Goal: Transaction & Acquisition: Purchase product/service

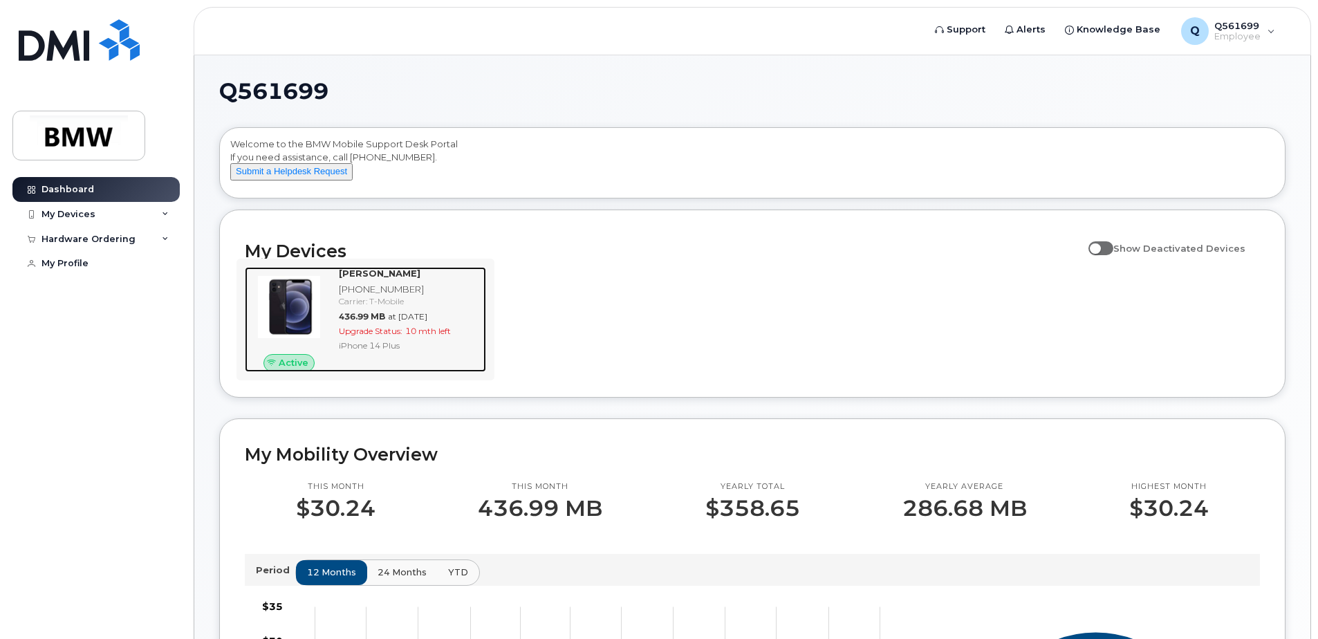
click at [459, 307] on div "Carrier: T-Mobile" at bounding box center [410, 301] width 142 height 12
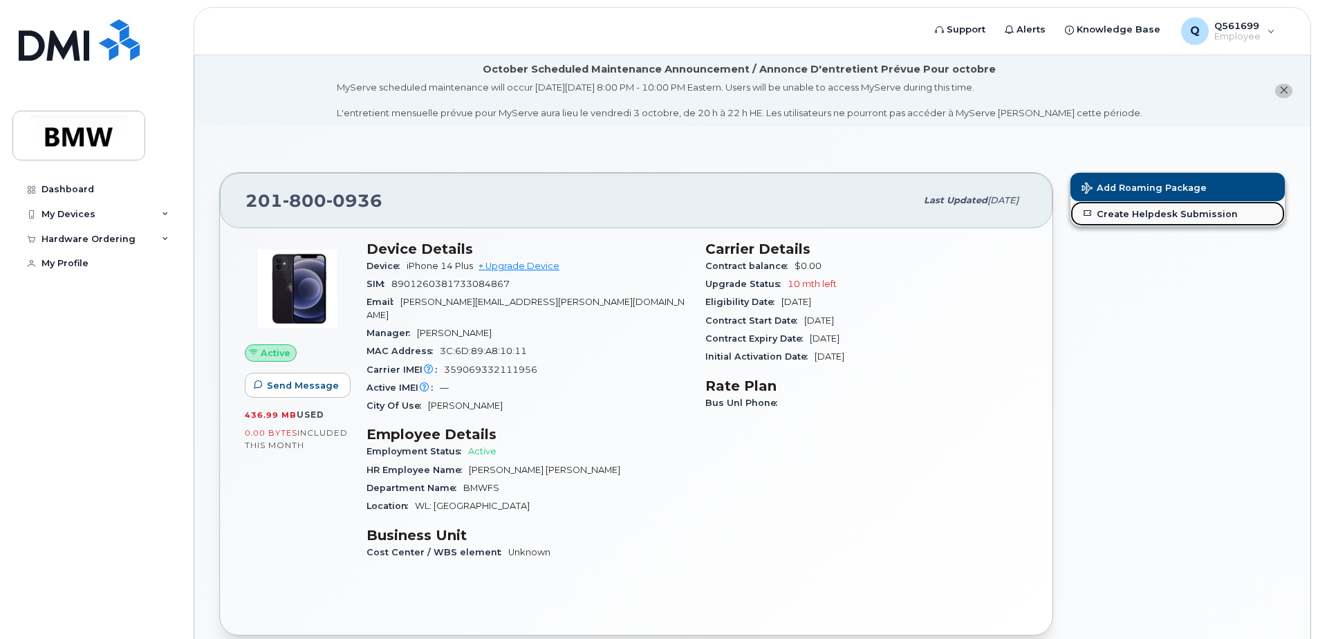
click at [1176, 210] on link "Create Helpdesk Submission" at bounding box center [1178, 213] width 214 height 25
click at [532, 263] on link "+ Upgrade Device" at bounding box center [519, 266] width 81 height 10
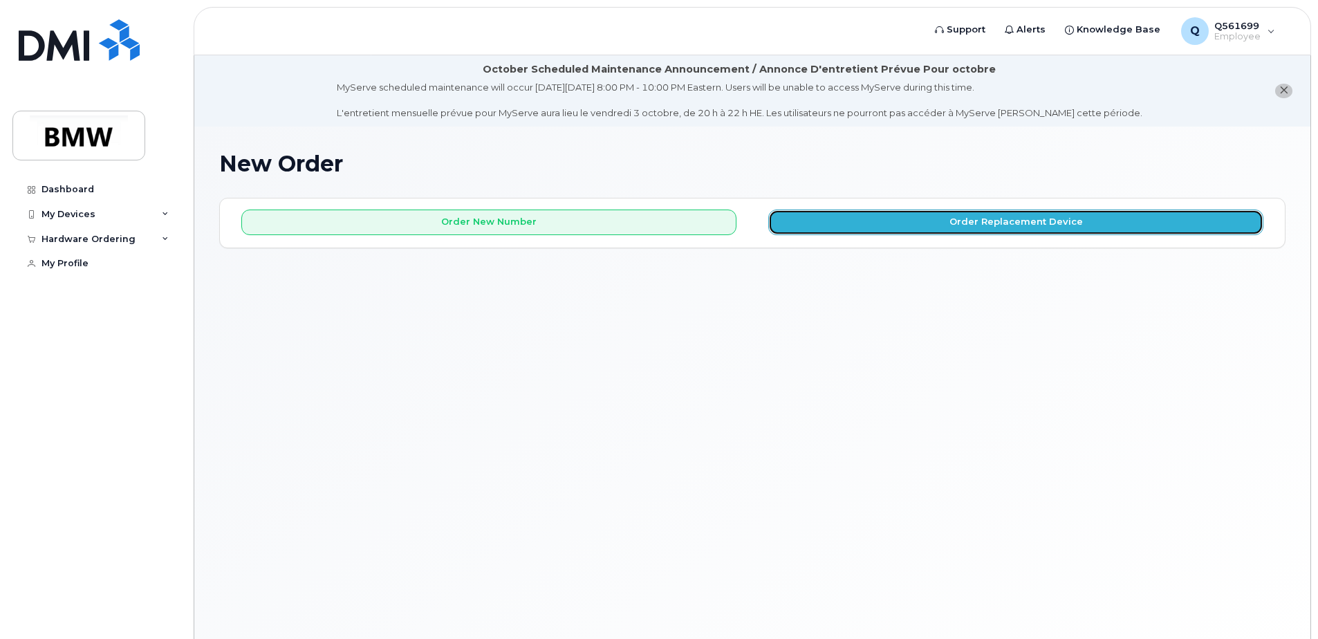
click at [1068, 228] on button "Order Replacement Device" at bounding box center [1015, 223] width 495 height 26
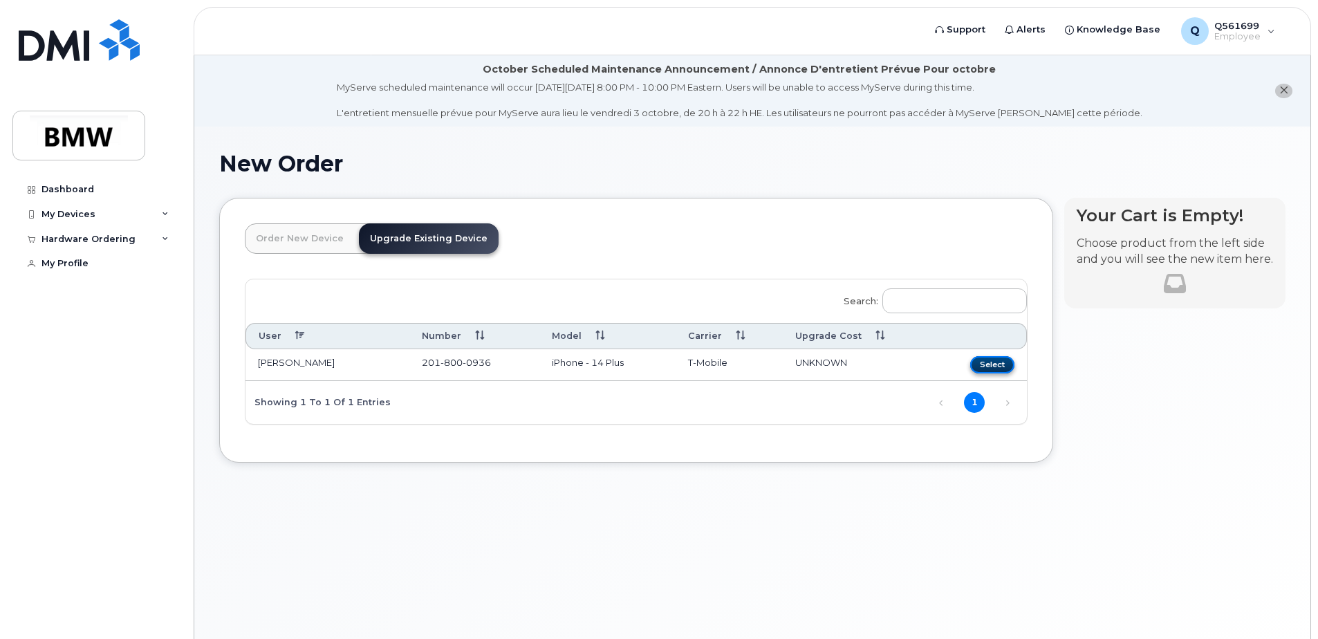
click at [994, 365] on button "Select" at bounding box center [992, 364] width 44 height 17
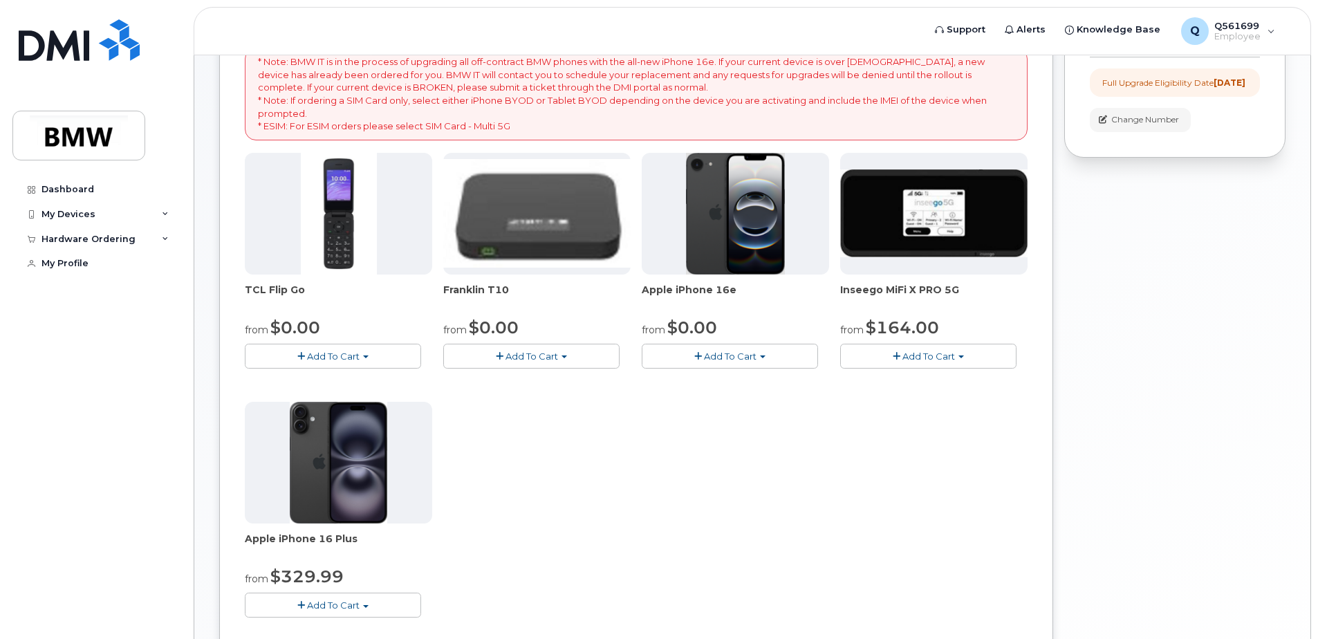
scroll to position [346, 0]
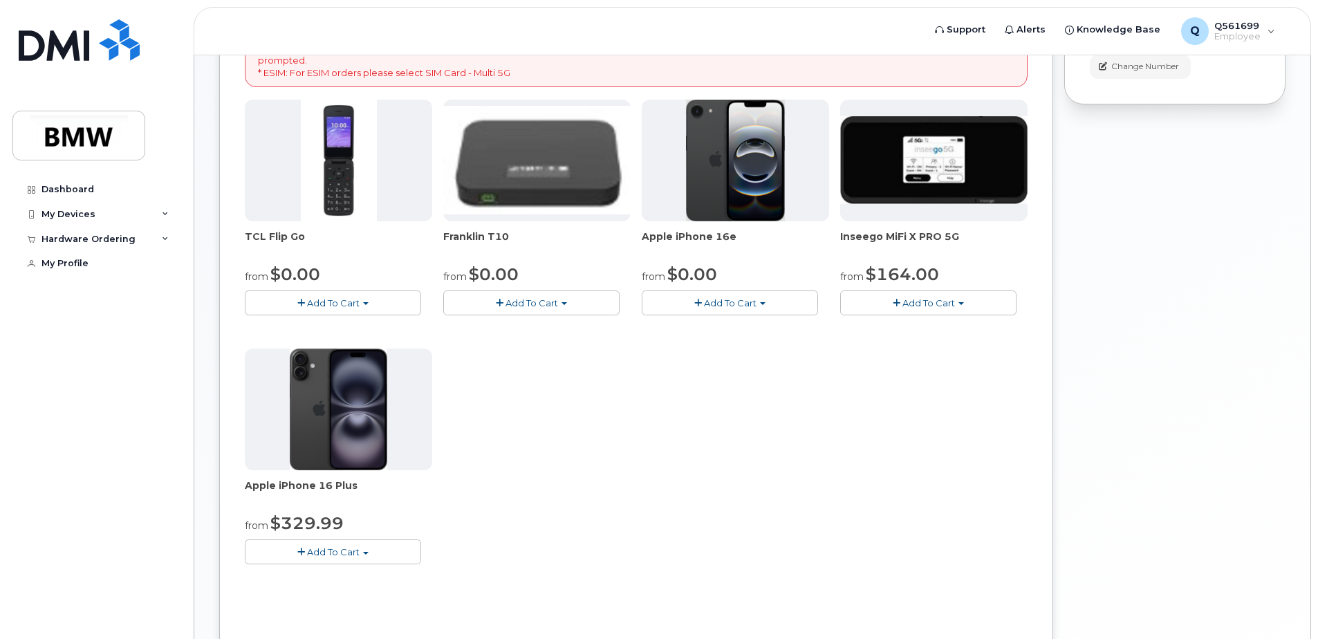
click at [785, 313] on button "Add To Cart" at bounding box center [730, 302] width 176 height 24
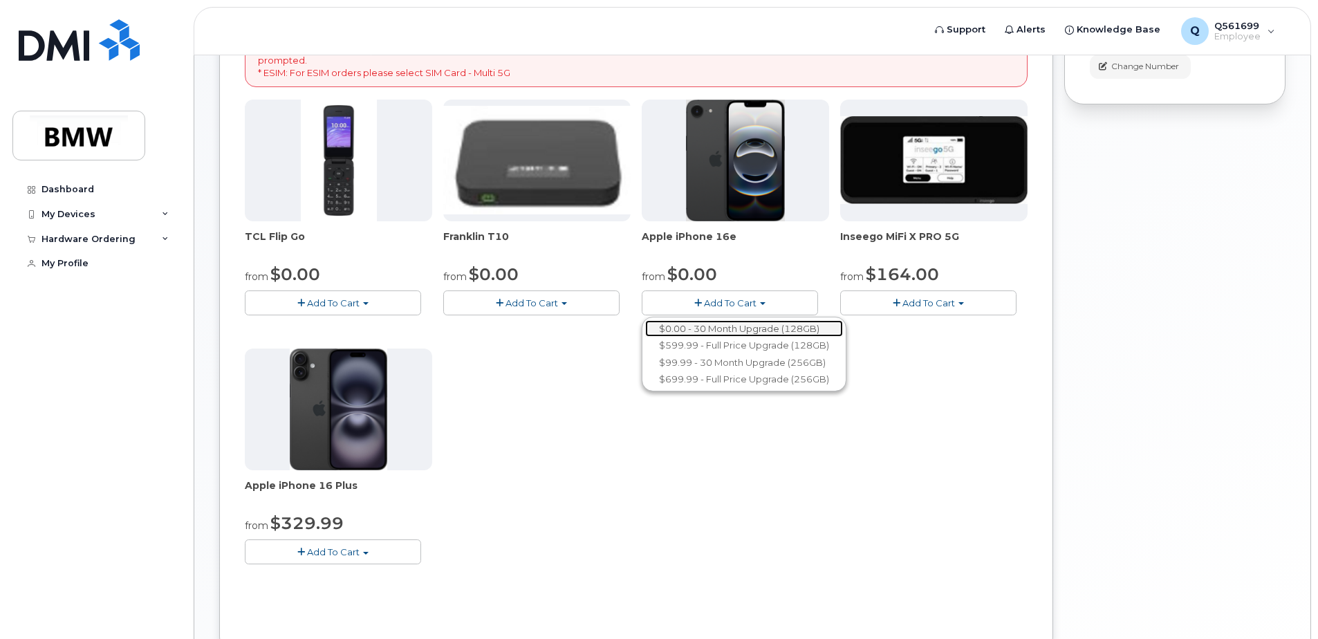
click at [806, 328] on link "$0.00 - 30 Month Upgrade (128GB)" at bounding box center [744, 328] width 198 height 17
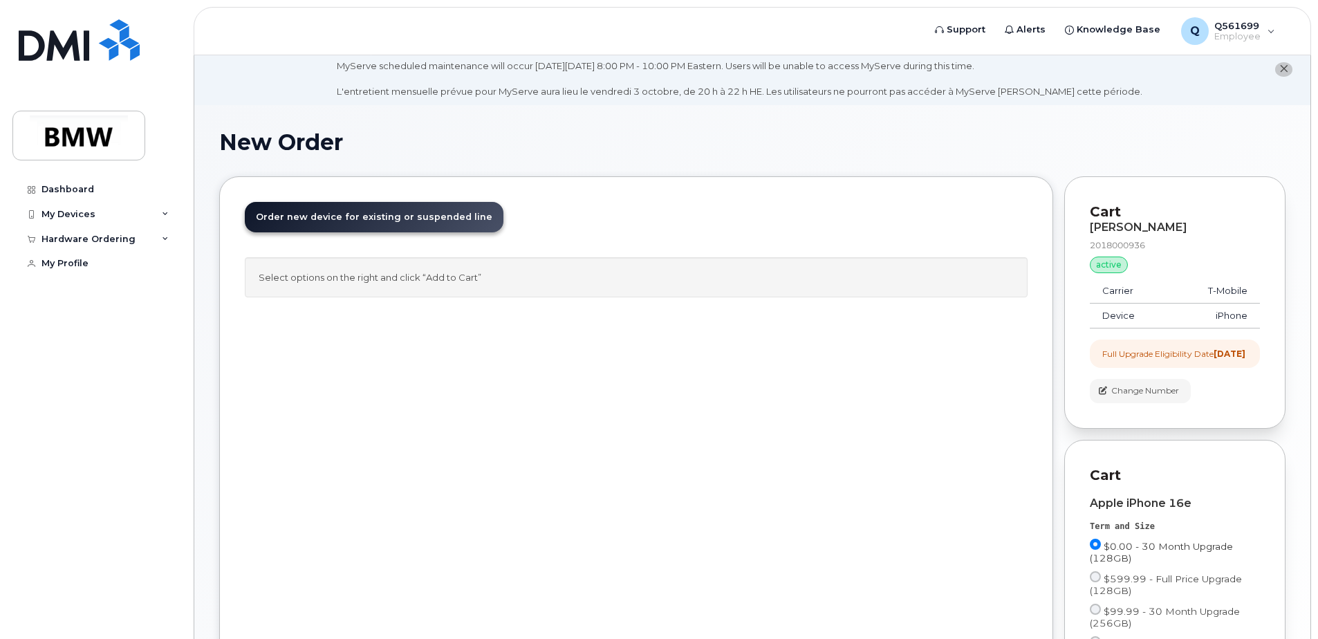
scroll to position [0, 0]
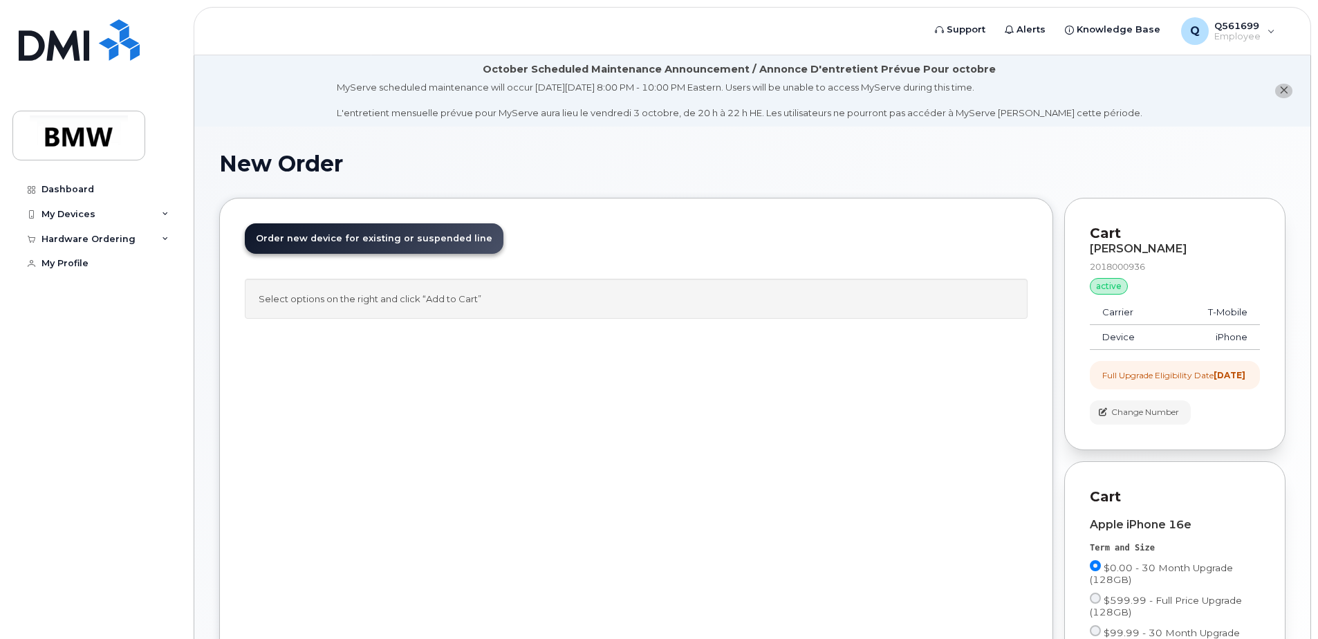
click at [1287, 90] on icon "close notification" at bounding box center [1283, 90] width 9 height 9
